Goal: Information Seeking & Learning: Learn about a topic

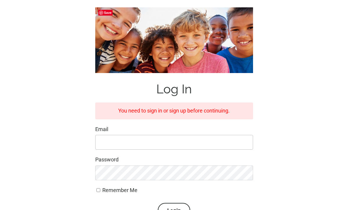
scroll to position [55, 0]
click at [179, 137] on input "Email" at bounding box center [174, 142] width 158 height 15
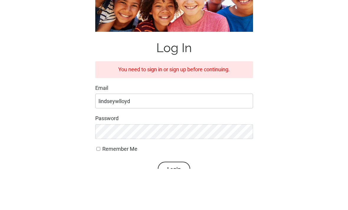
scroll to position [97, 0]
click at [157, 99] on input "lindseywlloyd" at bounding box center [174, 101] width 158 height 15
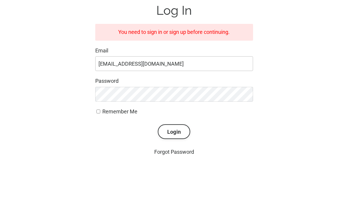
type input "[EMAIL_ADDRESS][DOMAIN_NAME]"
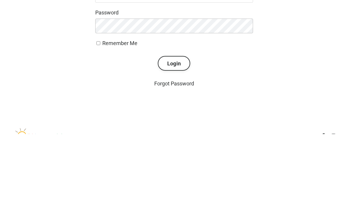
scroll to position [141, 0]
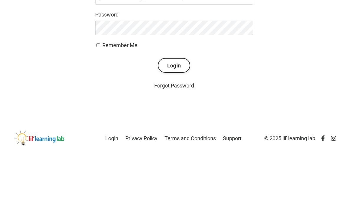
click at [172, 117] on button "Login" at bounding box center [174, 124] width 32 height 15
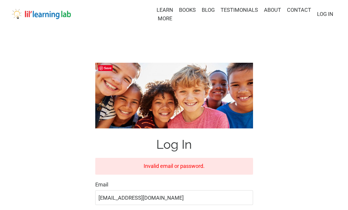
click at [324, 15] on link "LOG IN" at bounding box center [325, 14] width 16 height 6
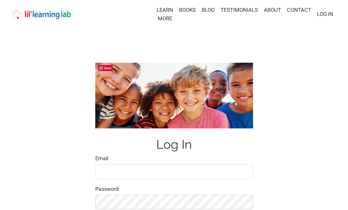
click at [328, 14] on link "LOG IN" at bounding box center [325, 14] width 16 height 6
click at [188, 169] on input "Email" at bounding box center [174, 171] width 158 height 15
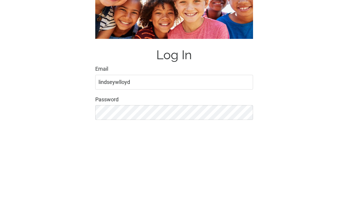
scroll to position [90, 0]
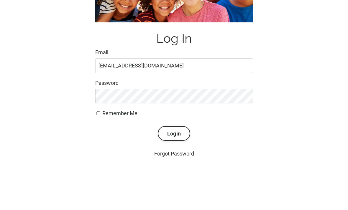
type input "[EMAIL_ADDRESS][DOMAIN_NAME]"
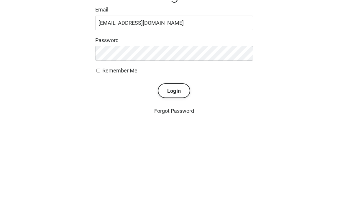
click at [176, 143] on button "Login" at bounding box center [174, 150] width 32 height 15
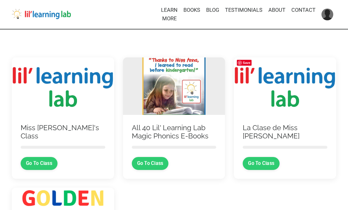
click at [47, 163] on link "Go To Class" at bounding box center [39, 163] width 37 height 13
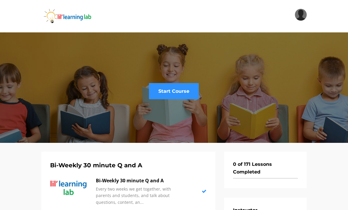
click at [179, 91] on link "Start Course" at bounding box center [174, 91] width 50 height 16
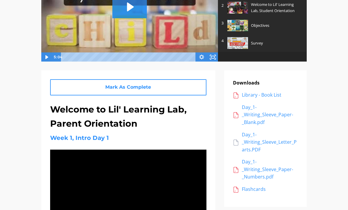
click at [252, 119] on div "Day_1-_Writing_Sleeve_Paper-_Blank.pdf" at bounding box center [270, 115] width 56 height 23
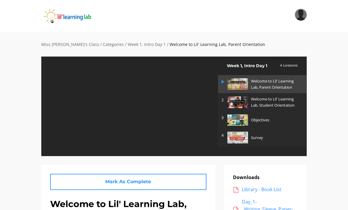
scroll to position [113, 0]
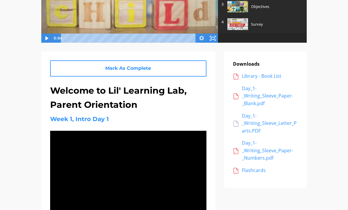
click at [252, 100] on div "Day_1-_Writing_Sleeve_Paper-_Blank.pdf" at bounding box center [270, 96] width 56 height 23
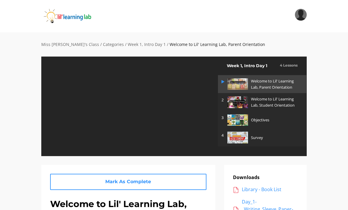
scroll to position [113, 0]
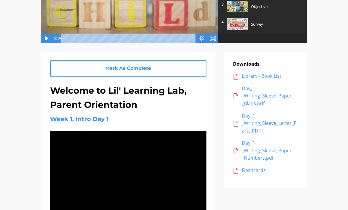
click at [274, 75] on div "Library - Book List" at bounding box center [270, 77] width 56 height 8
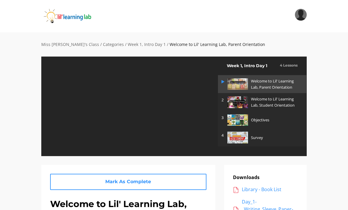
scroll to position [113, 0]
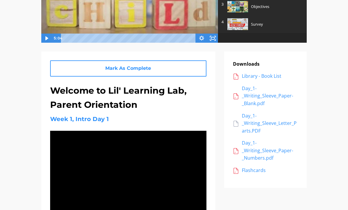
click at [256, 126] on div "Day_1-_Writing_Sleeve_Letter_Parts.PDF" at bounding box center [270, 123] width 56 height 23
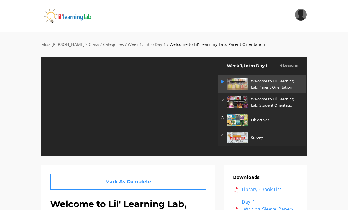
scroll to position [113, 0]
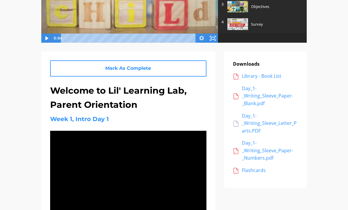
click at [261, 151] on div "Day_1-_Writing_Sleeve_Paper-_Numbers.pdf" at bounding box center [270, 150] width 56 height 23
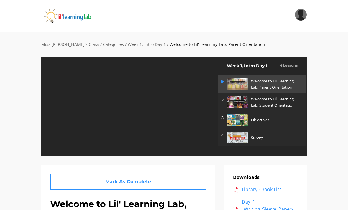
scroll to position [113, 0]
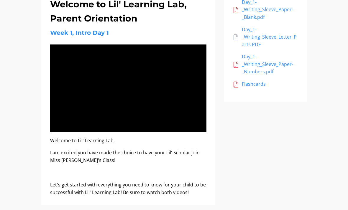
click at [257, 82] on div "Flashcards" at bounding box center [270, 84] width 56 height 8
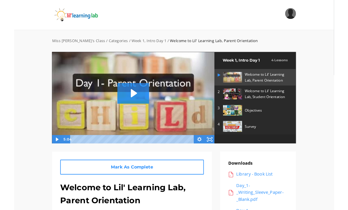
scroll to position [183, 0]
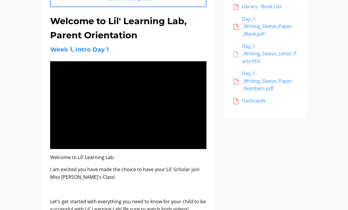
click at [248, 111] on div "Mark As Complete Great Job! Keep Going! Welcome to Lil' Learning Lab, Student O…" at bounding box center [174, 107] width 274 height 250
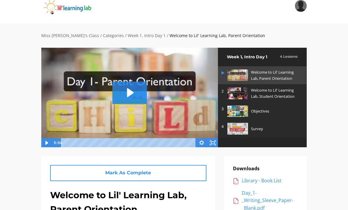
scroll to position [8, 0]
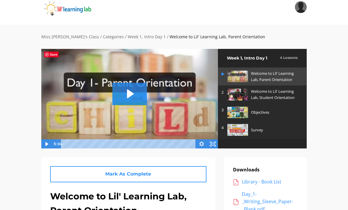
click at [263, 95] on p "Welcome to Lil' Learning Lab, Student Orientation" at bounding box center [275, 94] width 49 height 12
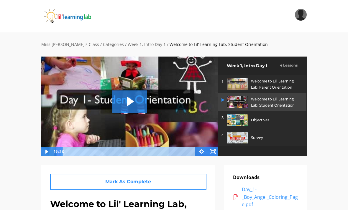
click at [131, 101] on icon "Play Video: sites/2147505858/video/E6oWyiKlTD2exID0Ku9H_Day_1-_Student_Orientat…" at bounding box center [130, 101] width 7 height 9
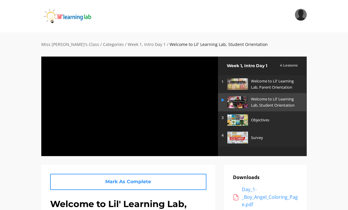
click at [163, 139] on div at bounding box center [129, 106] width 177 height 100
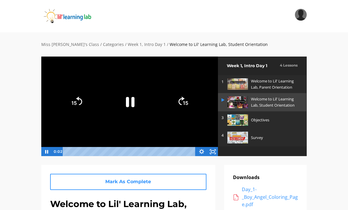
click at [214, 151] on rect "Fullscreen" at bounding box center [212, 152] width 3 height 2
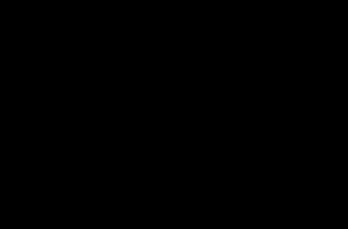
click at [166, 134] on div at bounding box center [174, 114] width 348 height 229
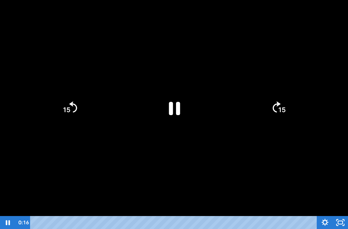
click at [174, 110] on icon "Pause" at bounding box center [174, 108] width 41 height 41
click at [182, 104] on icon "Play Video" at bounding box center [174, 108] width 41 height 41
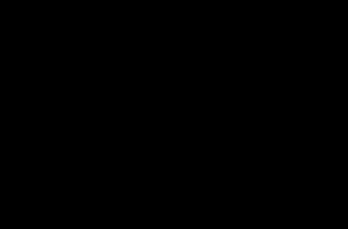
click at [212, 113] on div at bounding box center [174, 114] width 348 height 229
click at [169, 108] on div at bounding box center [174, 114] width 348 height 229
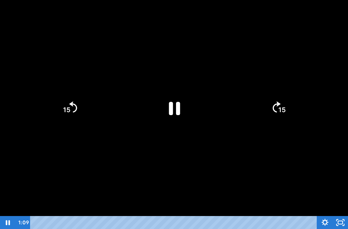
click at [169, 110] on icon "Pause" at bounding box center [174, 108] width 11 height 13
click at [170, 110] on icon "Play Video" at bounding box center [174, 108] width 10 height 14
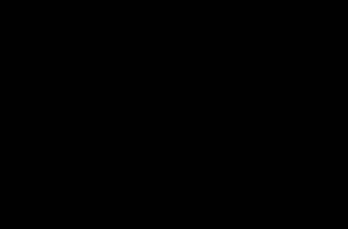
click at [169, 112] on div at bounding box center [174, 114] width 348 height 229
click at [38, 22] on div at bounding box center [174, 114] width 348 height 229
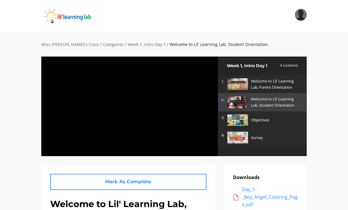
click at [100, 122] on div at bounding box center [129, 106] width 177 height 100
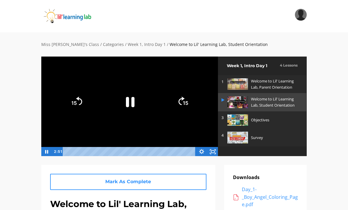
click at [108, 122] on div at bounding box center [129, 106] width 177 height 100
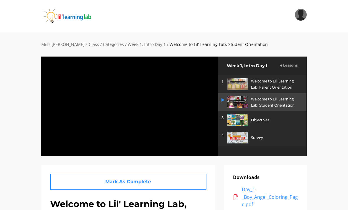
click at [101, 120] on div at bounding box center [129, 106] width 177 height 100
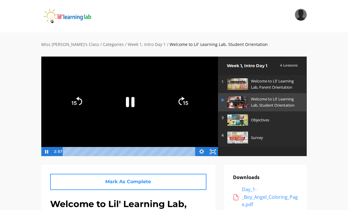
click at [101, 120] on div at bounding box center [129, 106] width 177 height 100
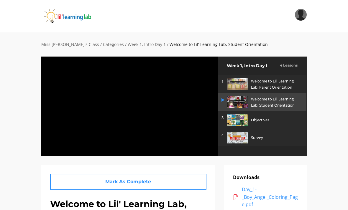
click at [140, 124] on div at bounding box center [129, 106] width 177 height 100
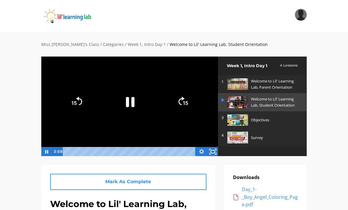
click at [212, 151] on icon "Fullscreen" at bounding box center [213, 151] width 14 height 11
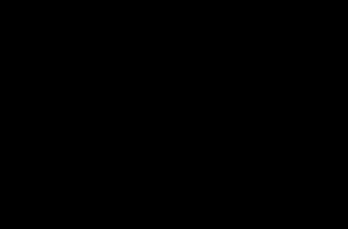
click at [135, 150] on div at bounding box center [174, 114] width 348 height 229
click at [210, 136] on div at bounding box center [174, 114] width 348 height 229
click at [48, 194] on div at bounding box center [174, 114] width 348 height 229
click at [86, 210] on div at bounding box center [174, 114] width 348 height 229
click at [108, 192] on div at bounding box center [174, 114] width 348 height 229
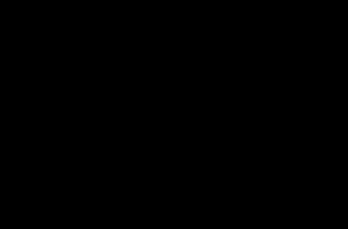
click at [88, 210] on div at bounding box center [174, 114] width 348 height 229
click at [163, 97] on div at bounding box center [174, 114] width 348 height 229
click at [179, 94] on div at bounding box center [174, 114] width 348 height 229
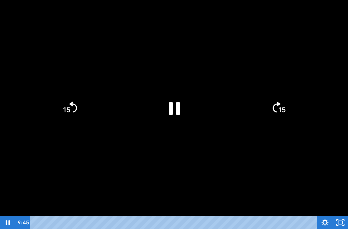
click at [174, 110] on icon "Pause" at bounding box center [174, 108] width 41 height 41
click at [3, 210] on div at bounding box center [174, 114] width 348 height 229
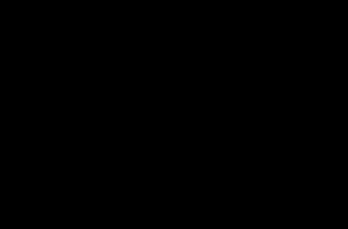
click at [261, 169] on div at bounding box center [174, 114] width 348 height 229
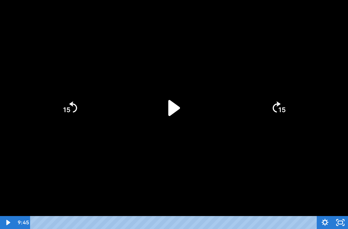
click at [179, 105] on icon "Play Video" at bounding box center [174, 108] width 46 height 46
click at [174, 111] on icon "Pause" at bounding box center [174, 108] width 41 height 41
click at [71, 29] on div at bounding box center [174, 114] width 348 height 229
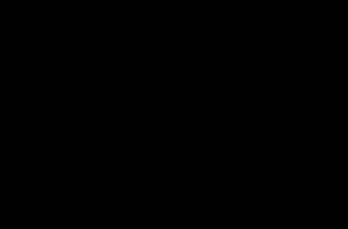
click at [197, 137] on div at bounding box center [174, 114] width 348 height 229
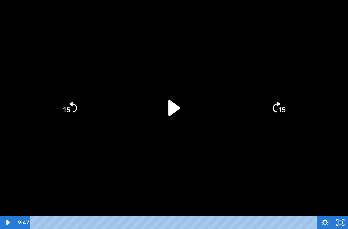
click at [174, 109] on icon "Play Video" at bounding box center [174, 108] width 12 height 16
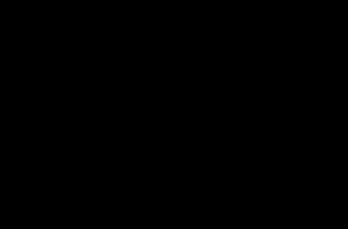
click at [174, 103] on div at bounding box center [174, 114] width 348 height 229
click at [93, 150] on div at bounding box center [174, 114] width 348 height 229
click at [308, 89] on div at bounding box center [174, 114] width 348 height 229
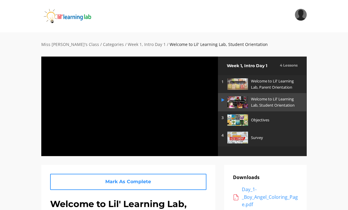
click at [172, 111] on div at bounding box center [129, 106] width 177 height 100
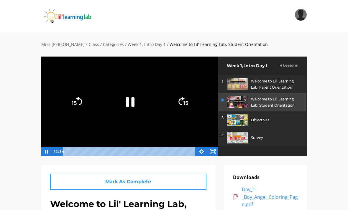
click at [217, 152] on icon "Fullscreen" at bounding box center [212, 151] width 11 height 9
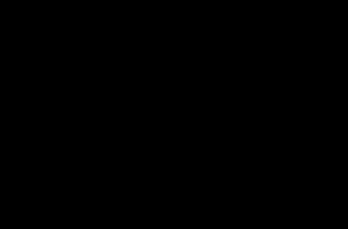
click at [40, 144] on div at bounding box center [174, 114] width 348 height 229
click at [47, 70] on div at bounding box center [174, 114] width 348 height 229
click at [55, 171] on div at bounding box center [174, 114] width 348 height 229
click at [47, 189] on div at bounding box center [174, 114] width 348 height 229
click at [27, 157] on div at bounding box center [174, 114] width 348 height 229
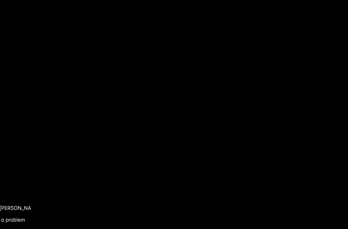
click at [32, 158] on div at bounding box center [174, 114] width 348 height 229
click at [23, 195] on div at bounding box center [174, 114] width 348 height 229
click at [27, 197] on div at bounding box center [174, 114] width 348 height 229
click at [29, 195] on div at bounding box center [174, 114] width 348 height 229
click at [28, 193] on div at bounding box center [174, 114] width 348 height 229
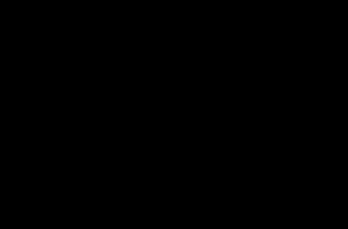
click at [31, 192] on div at bounding box center [174, 114] width 348 height 229
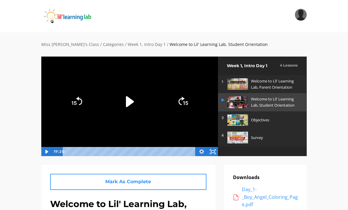
click at [235, 121] on img at bounding box center [237, 119] width 21 height 11
